Goal: Task Accomplishment & Management: Manage account settings

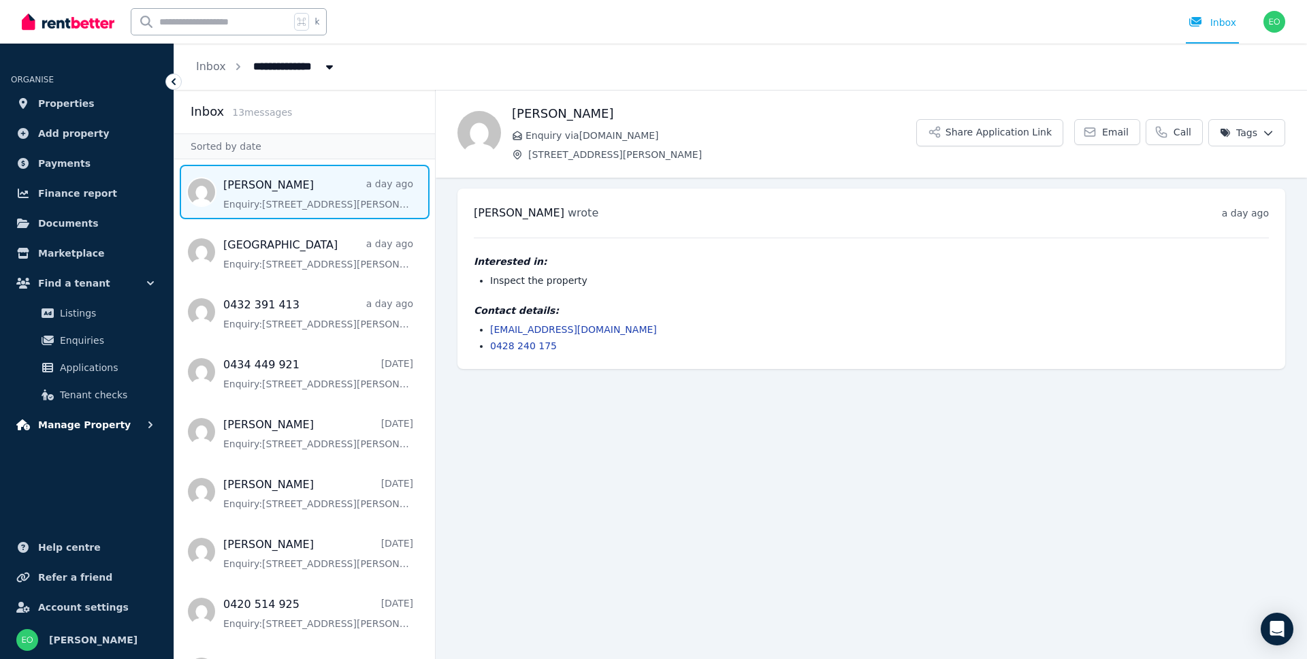
click at [116, 427] on span "Manage Property" at bounding box center [84, 424] width 93 height 16
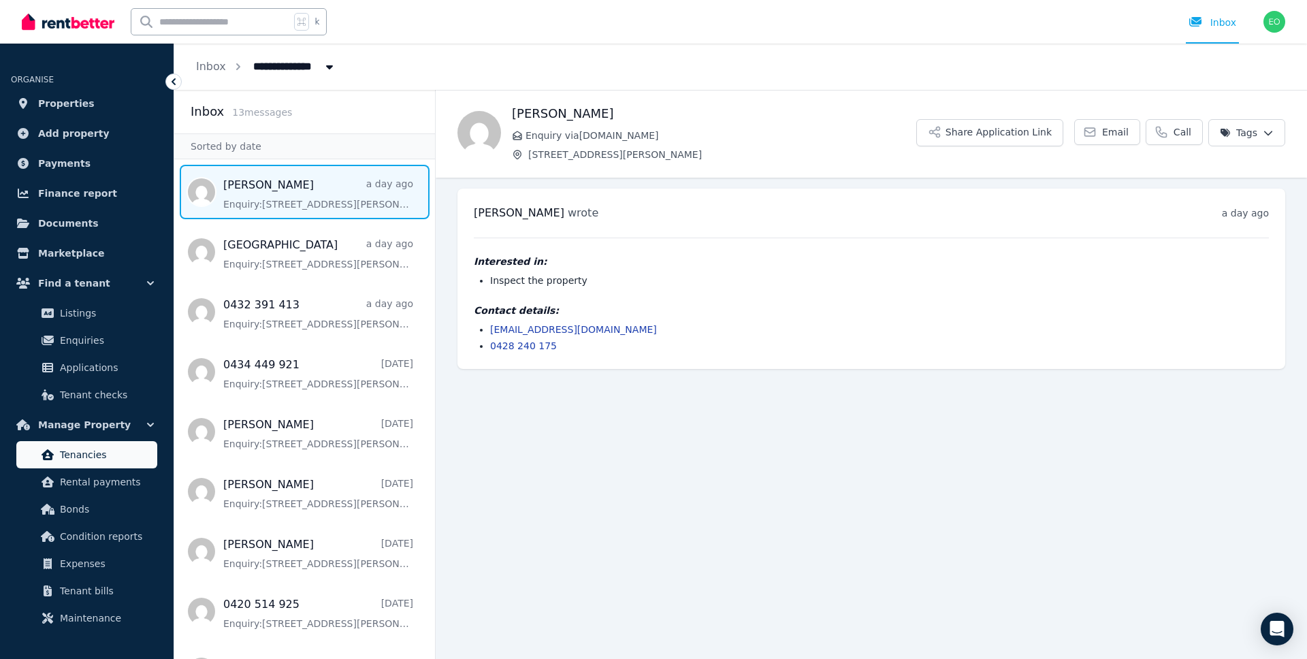
click at [120, 463] on link "Tenancies" at bounding box center [86, 454] width 141 height 27
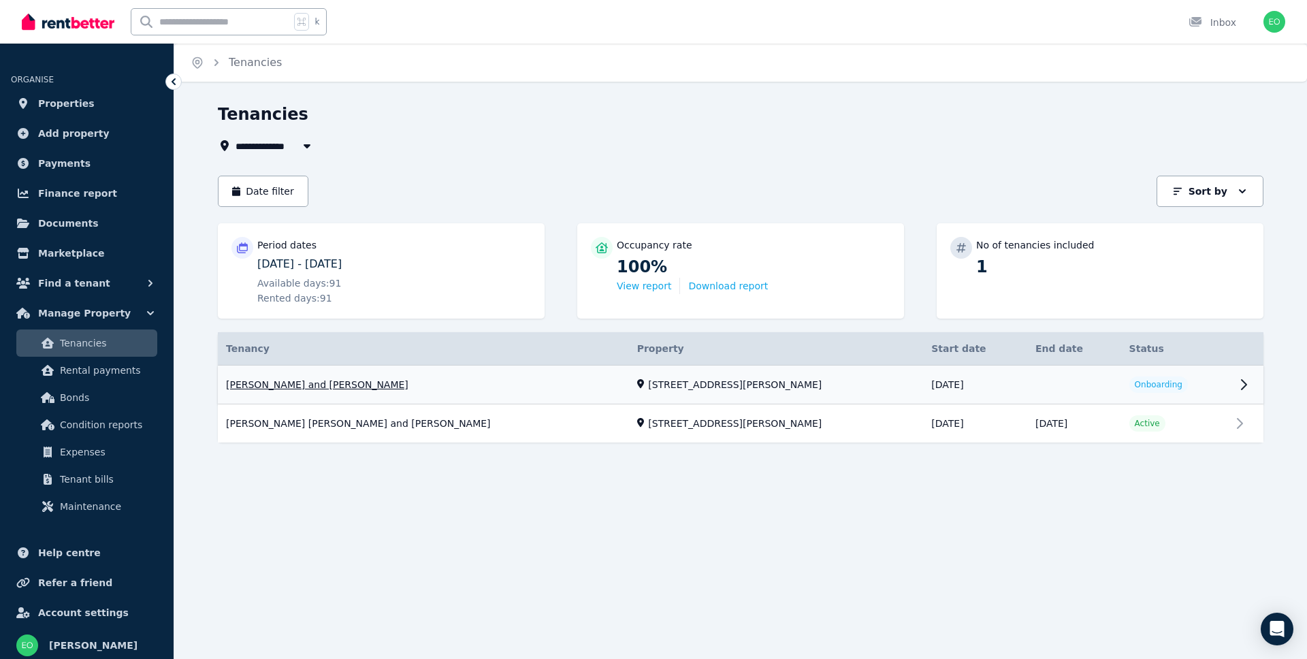
click at [657, 393] on link "View property details" at bounding box center [740, 384] width 1045 height 39
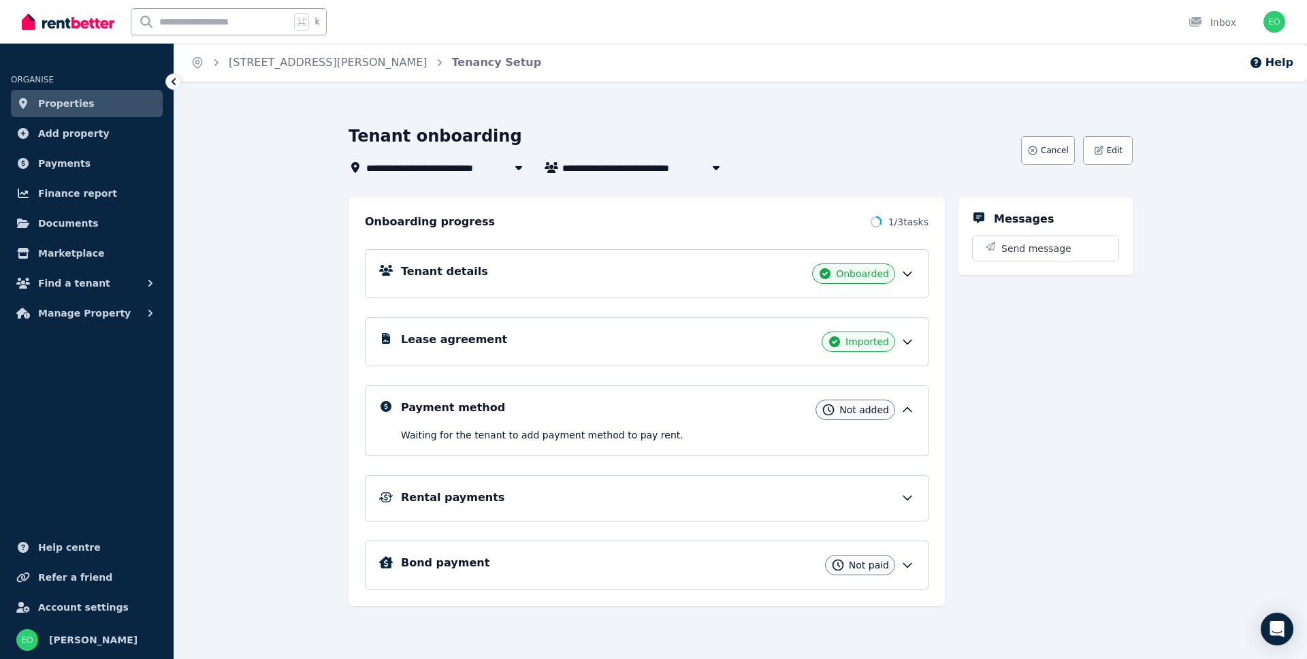
click at [755, 282] on div "Tenant details Onboarded" at bounding box center [657, 273] width 513 height 20
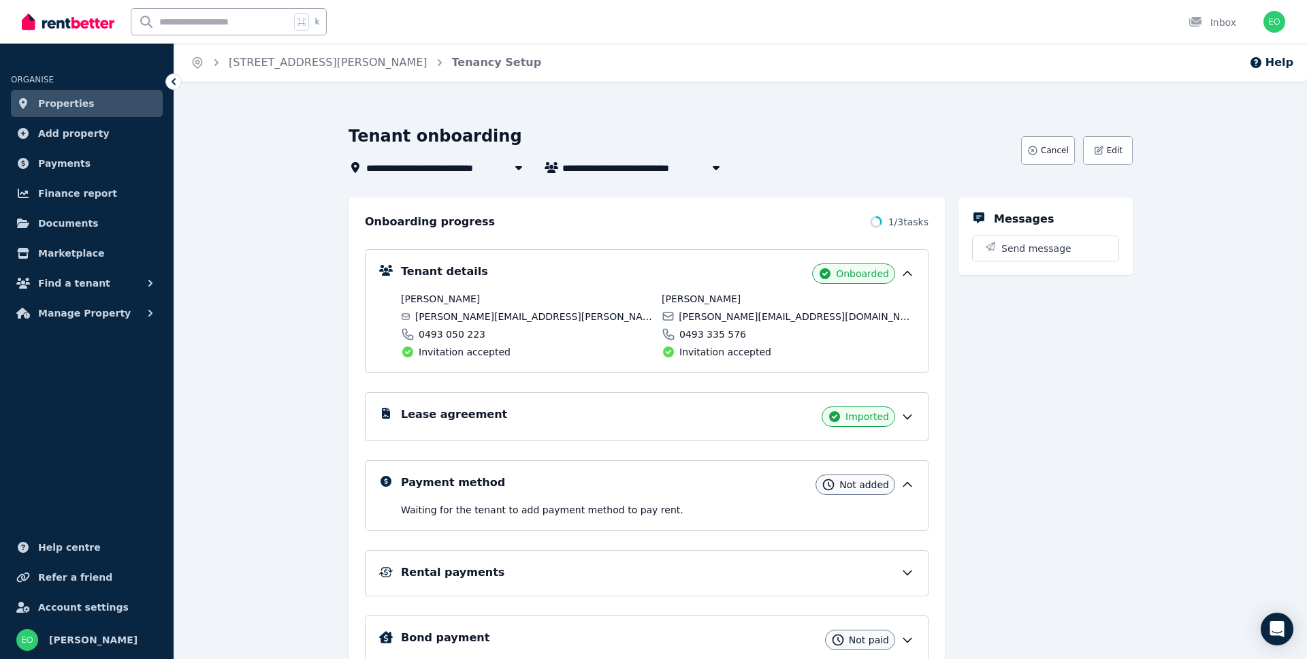
click at [746, 414] on div "Lease agreement Imported" at bounding box center [657, 416] width 513 height 20
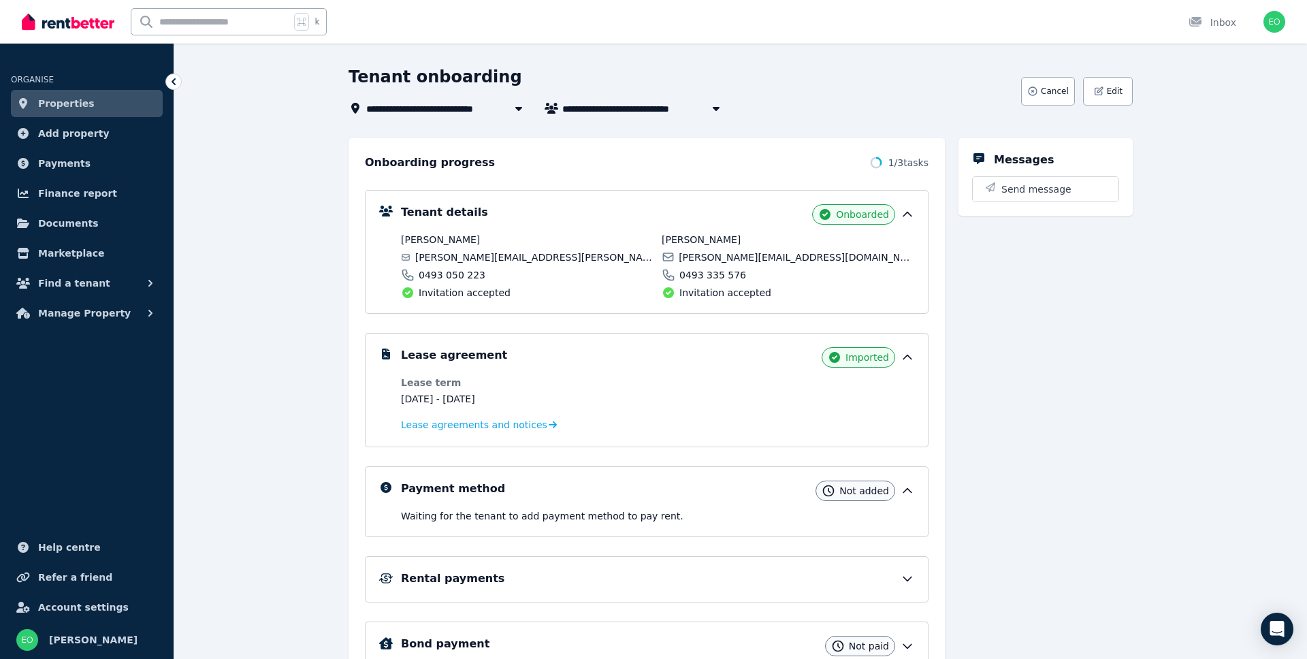
scroll to position [62, 0]
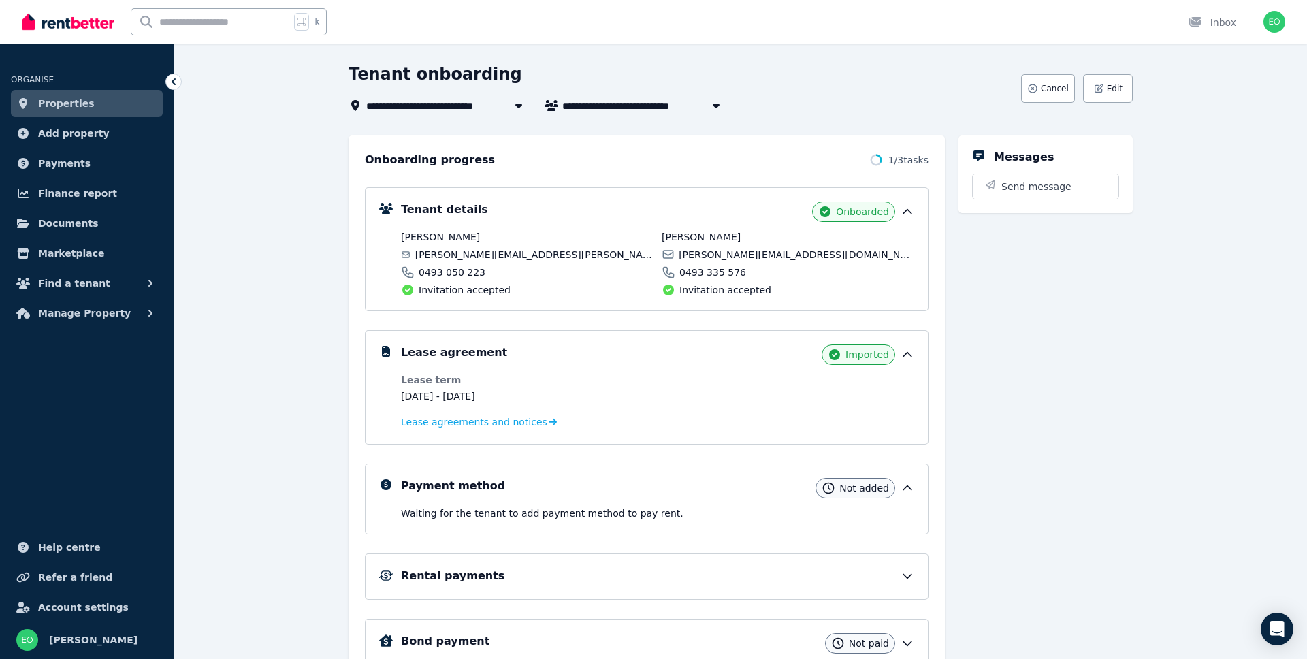
click at [678, 489] on div "Payment method Not added" at bounding box center [657, 488] width 513 height 20
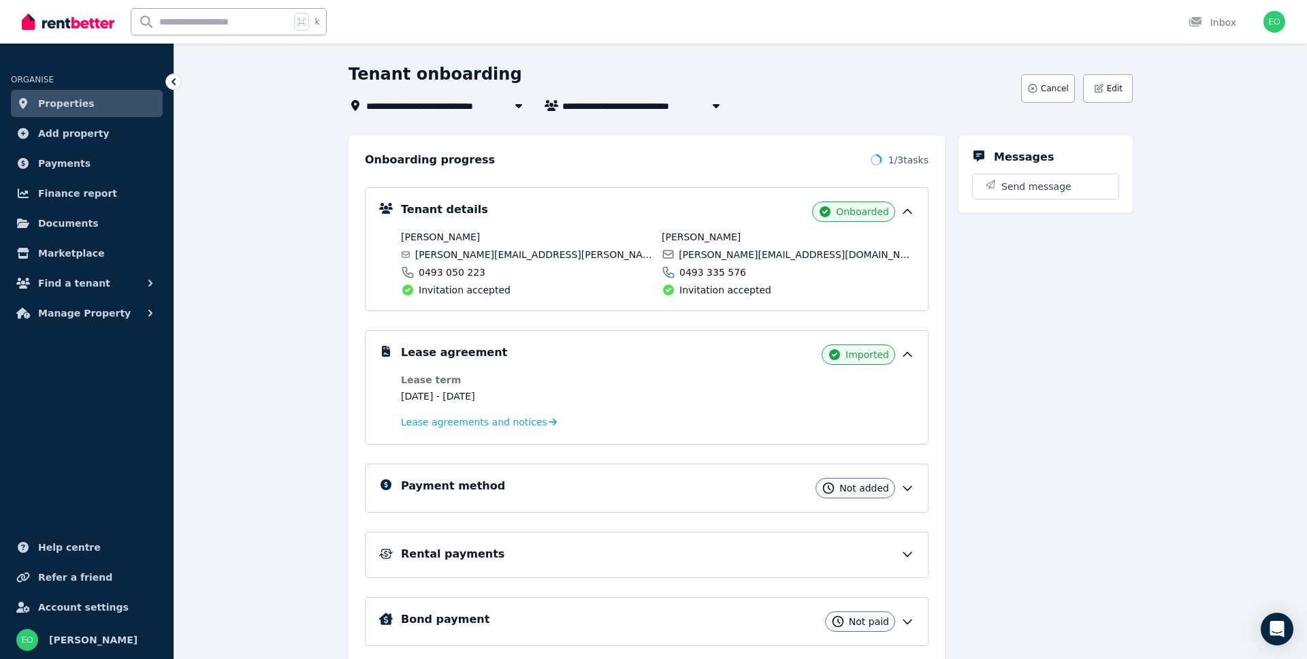
click at [678, 489] on div "Payment method Not added" at bounding box center [657, 488] width 513 height 20
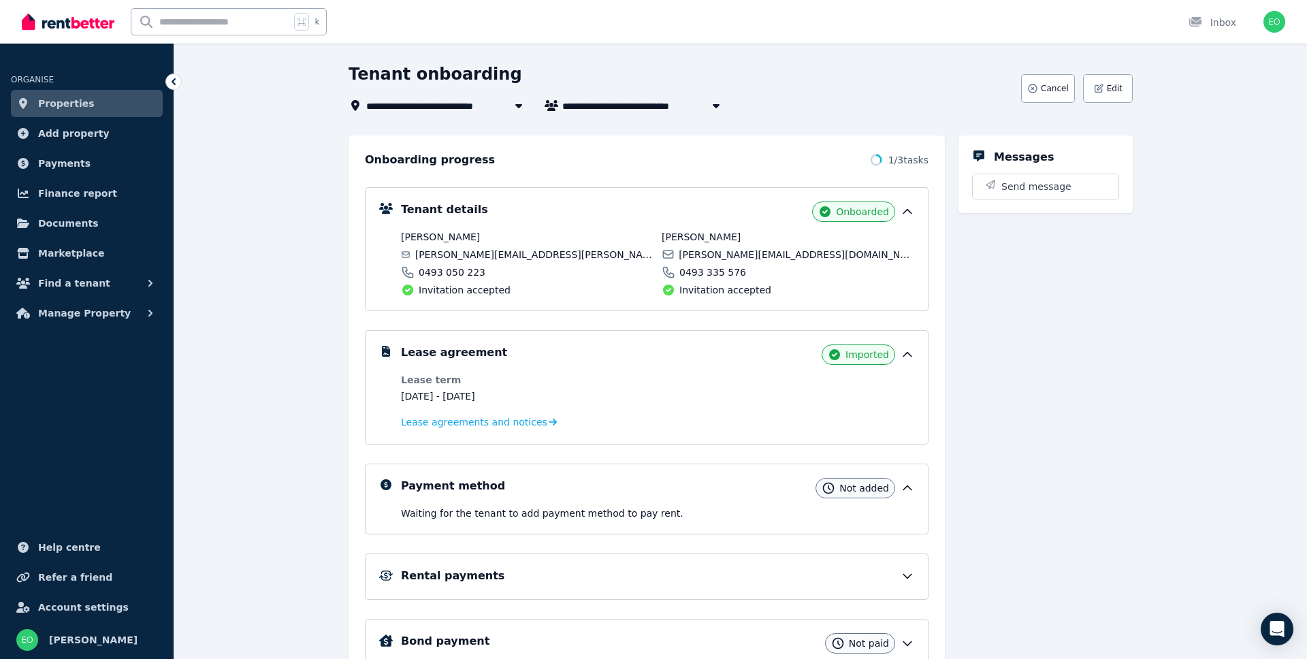
drag, startPoint x: 587, startPoint y: 570, endPoint x: 599, endPoint y: 557, distance: 17.9
click at [588, 569] on div "Rental payments" at bounding box center [657, 576] width 513 height 16
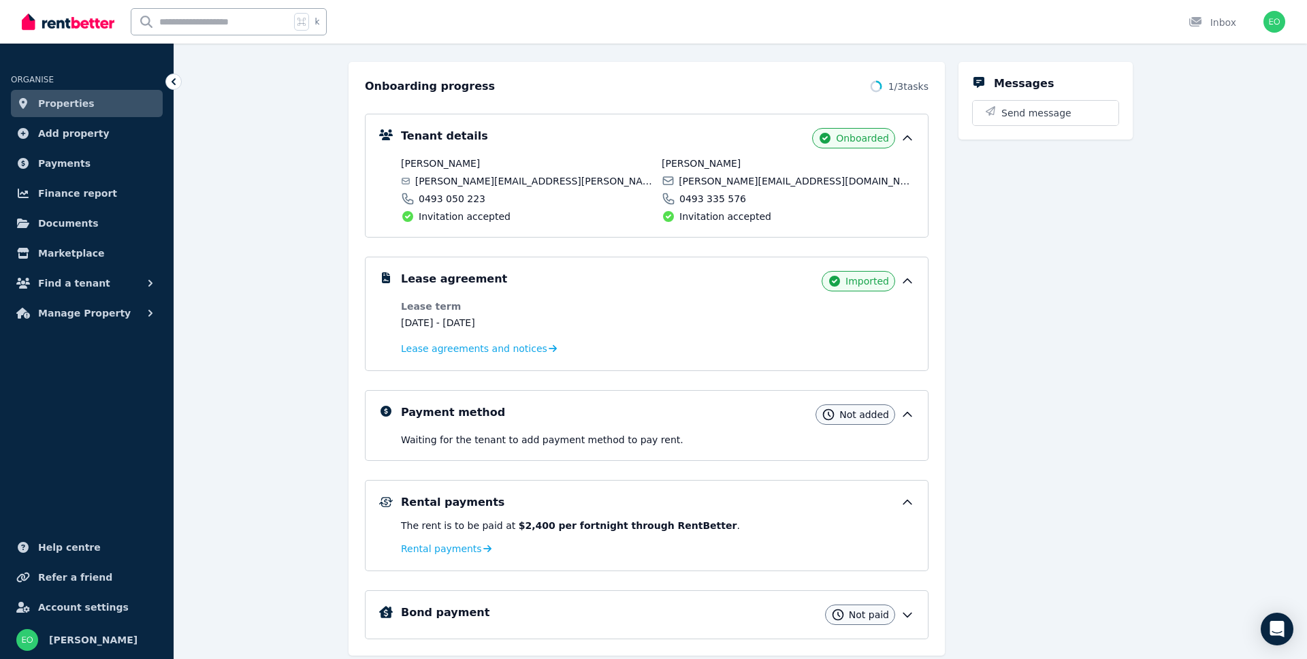
scroll to position [144, 0]
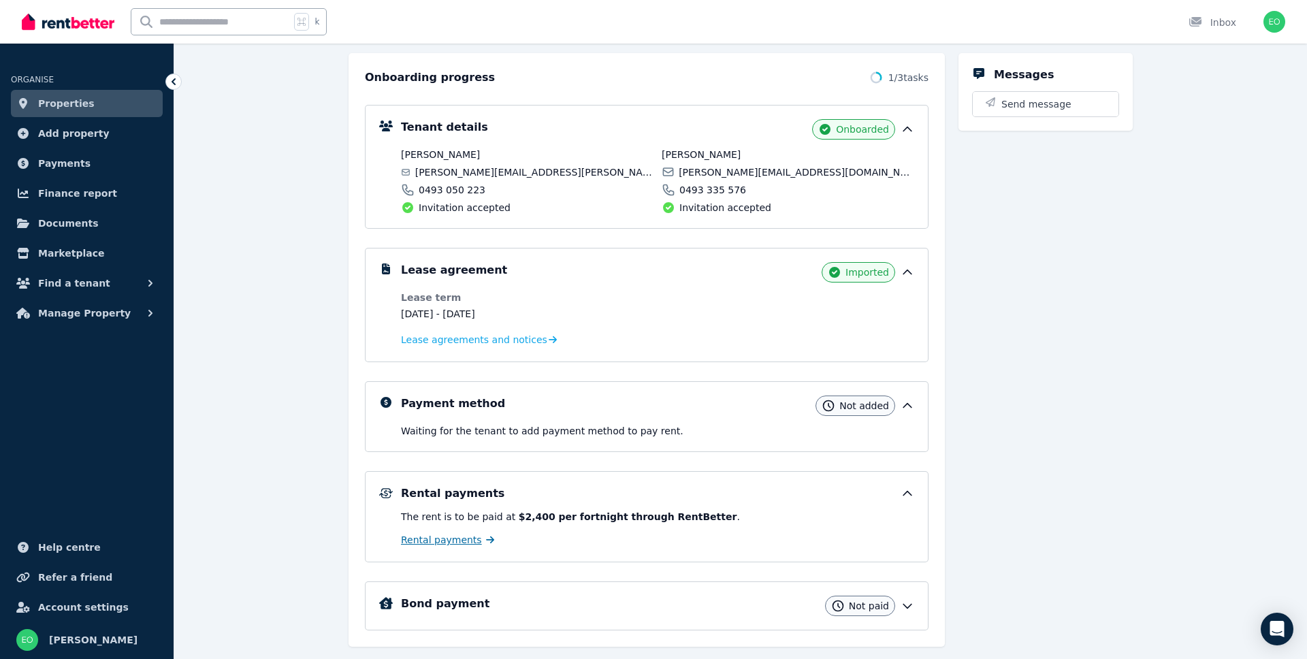
click at [469, 540] on span "Rental payments" at bounding box center [441, 540] width 81 height 14
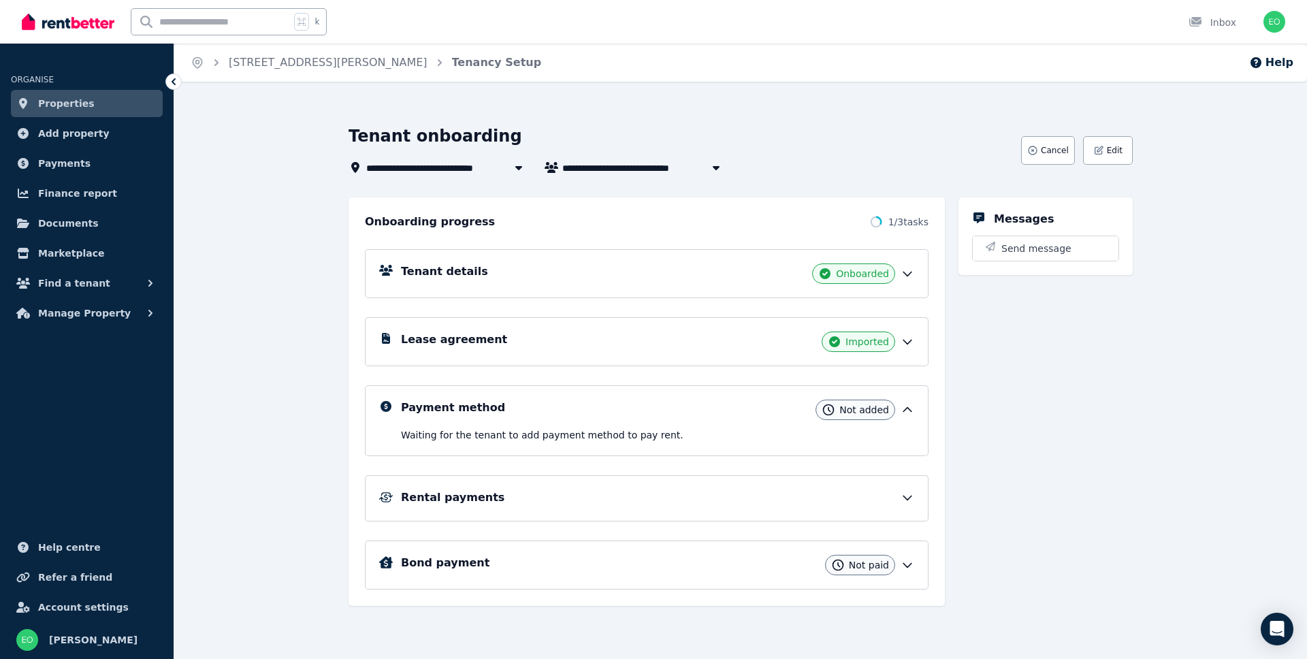
click at [645, 500] on div "Rental payments" at bounding box center [657, 497] width 513 height 16
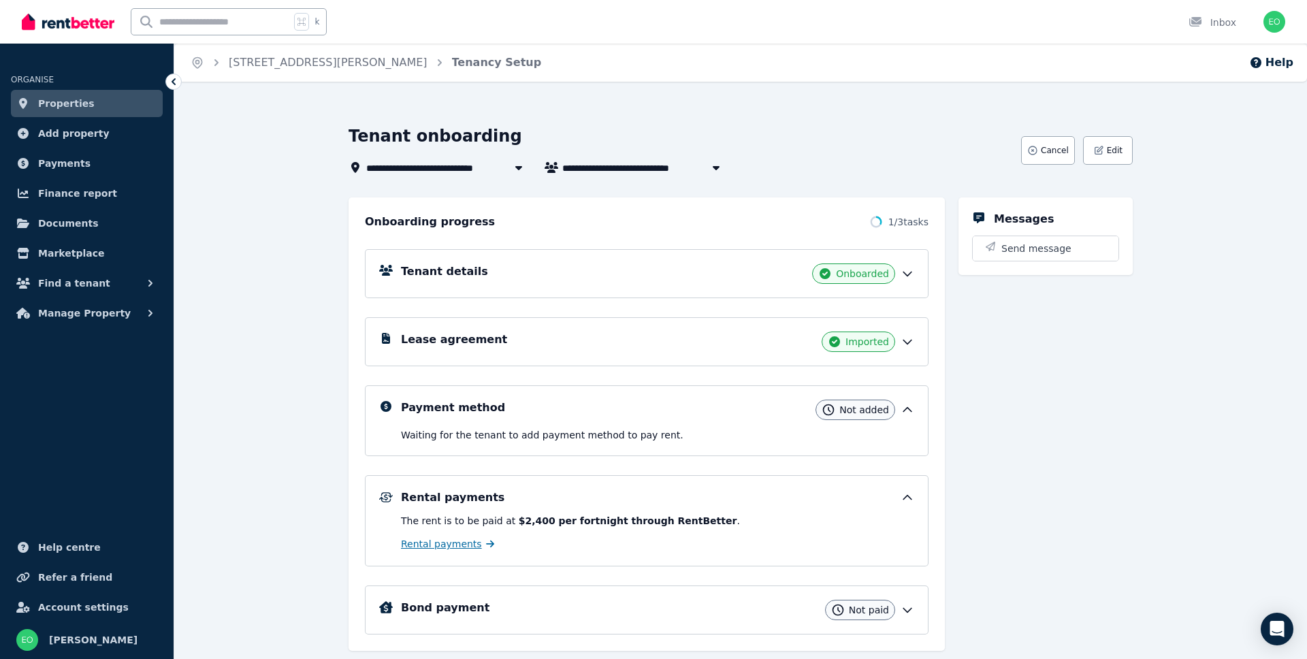
click at [461, 546] on span "Rental payments" at bounding box center [441, 544] width 81 height 14
